Goal: Transaction & Acquisition: Purchase product/service

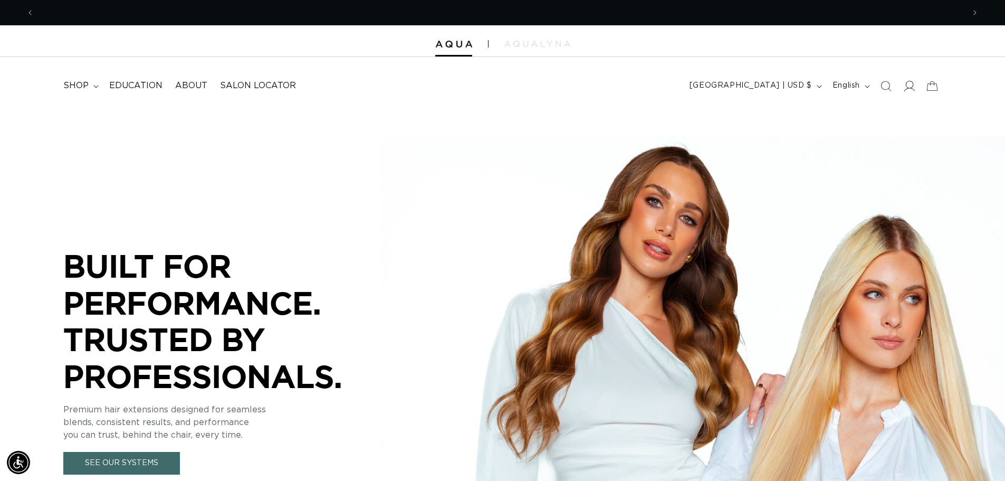
scroll to position [0, 930]
click at [909, 88] on icon at bounding box center [909, 85] width 11 height 11
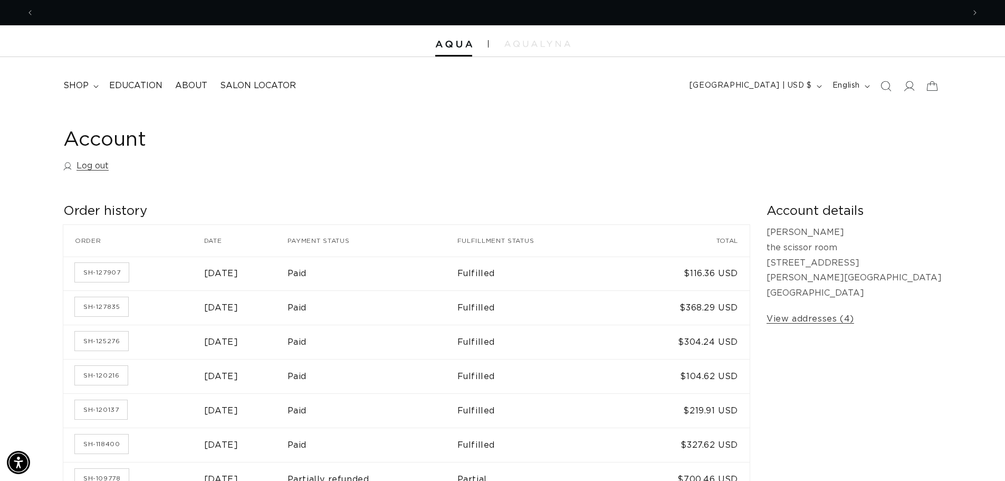
scroll to position [0, 930]
click at [890, 86] on icon "Search" at bounding box center [885, 85] width 11 height 11
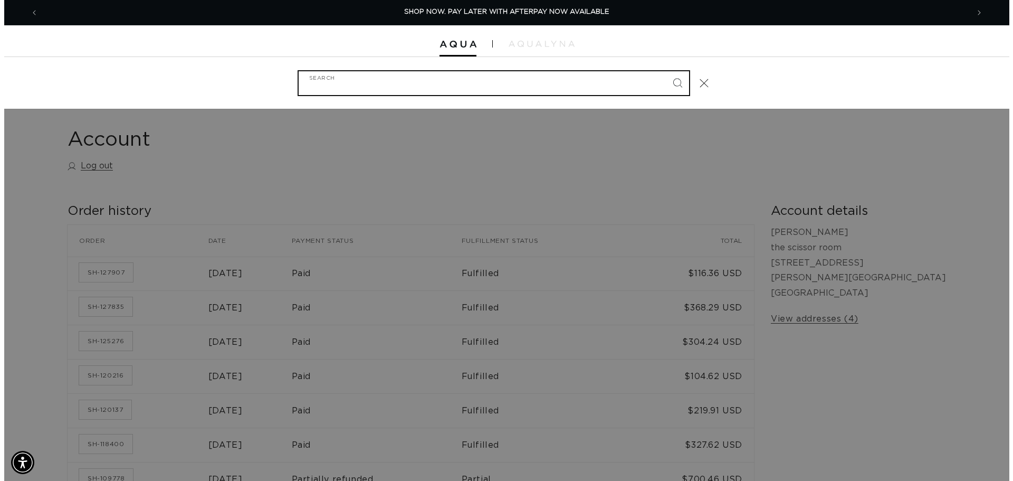
scroll to position [0, 938]
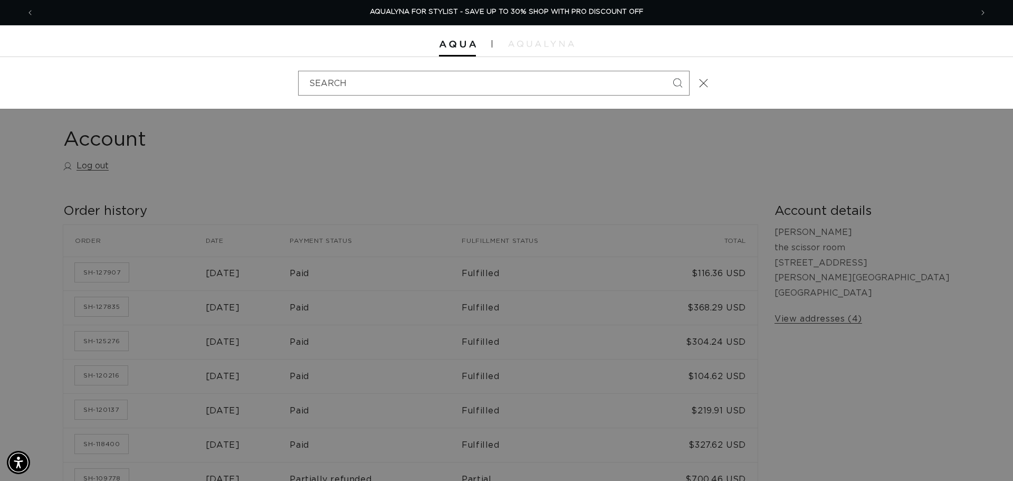
click at [0, 83] on div "Search" at bounding box center [0, 83] width 0 height 0
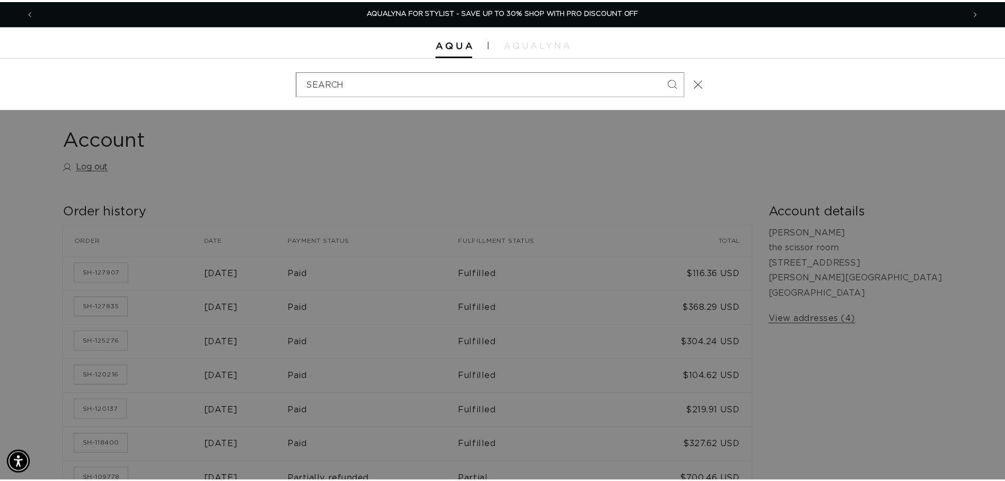
scroll to position [0, 1861]
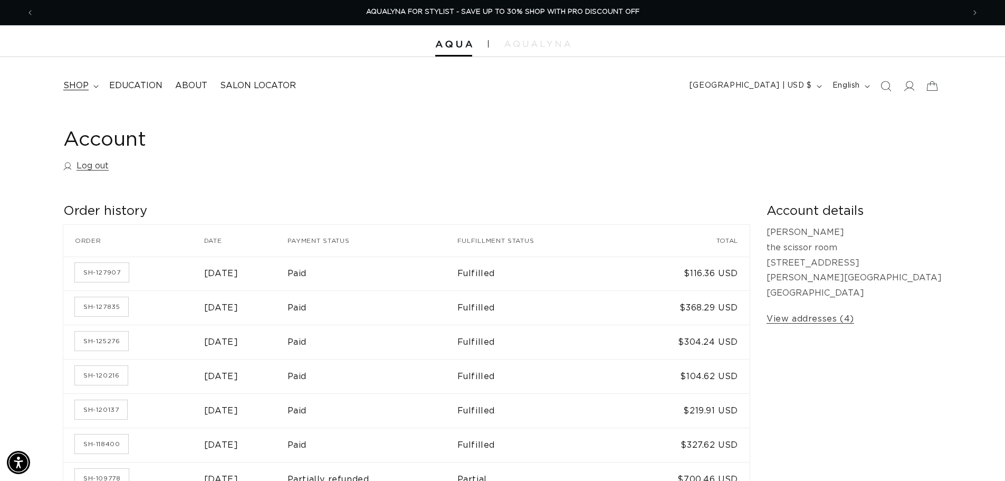
click at [69, 81] on span "shop" at bounding box center [75, 85] width 25 height 11
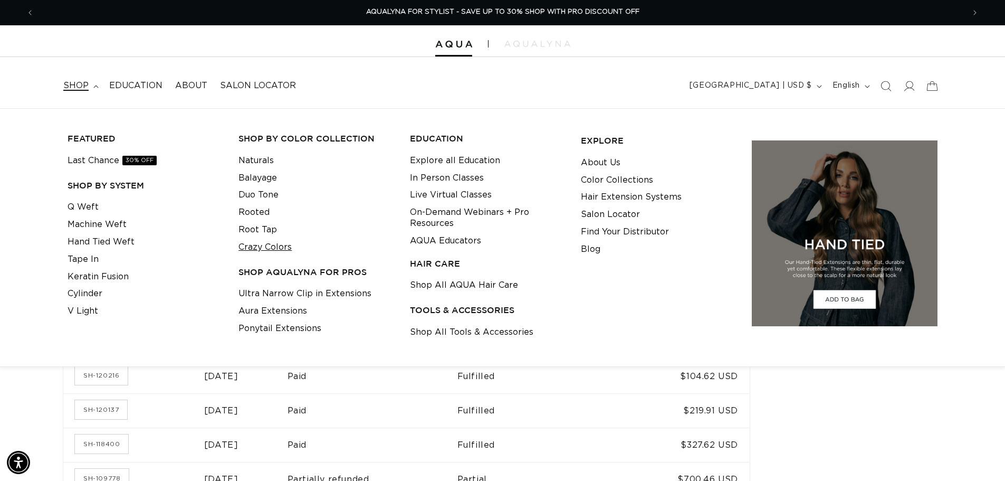
click at [246, 248] on link "Crazy Colors" at bounding box center [265, 247] width 53 height 17
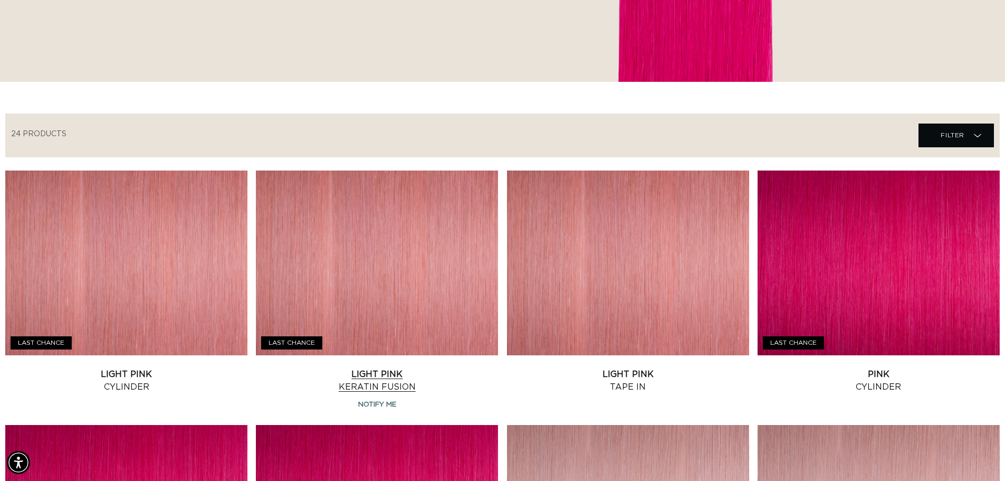
click at [443, 368] on link "Light Pink Keratin Fusion" at bounding box center [377, 380] width 242 height 25
click at [569, 368] on link "Light Pink Tape In" at bounding box center [628, 380] width 242 height 25
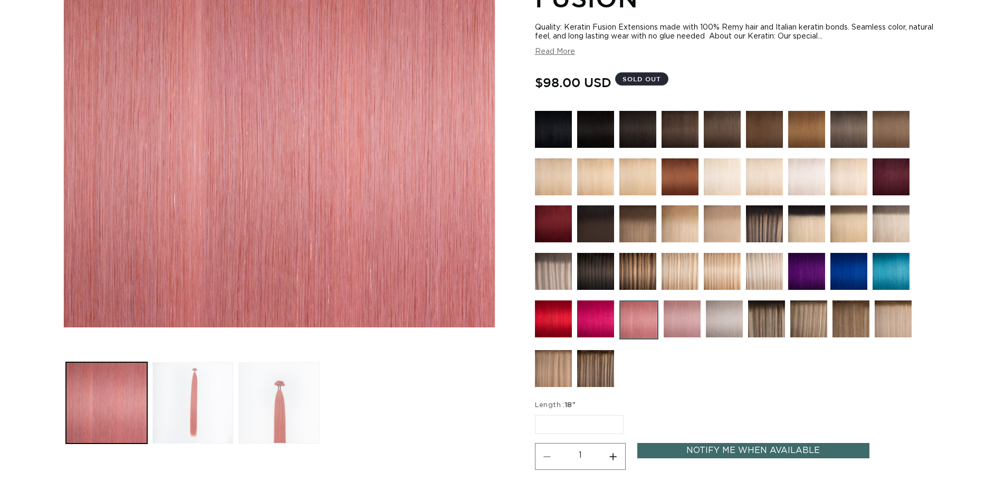
scroll to position [211, 0]
